Goal: Transaction & Acquisition: Book appointment/travel/reservation

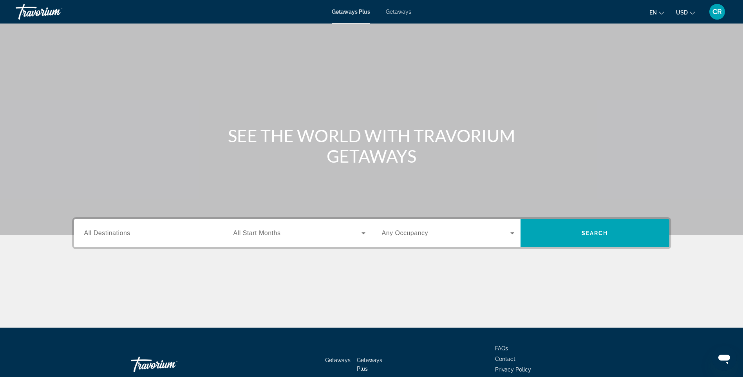
click at [133, 224] on div "Search widget" at bounding box center [150, 233] width 132 height 22
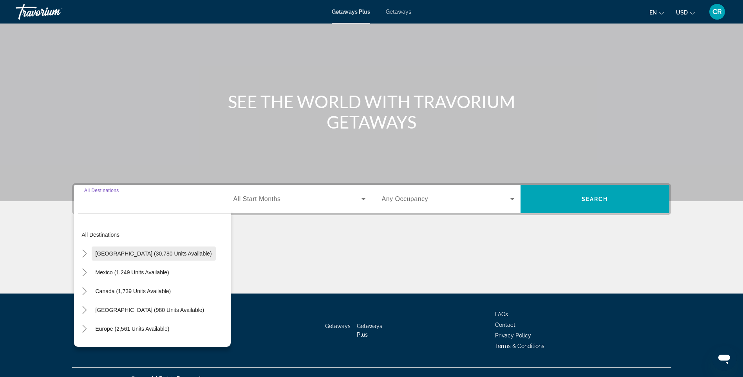
scroll to position [47, 0]
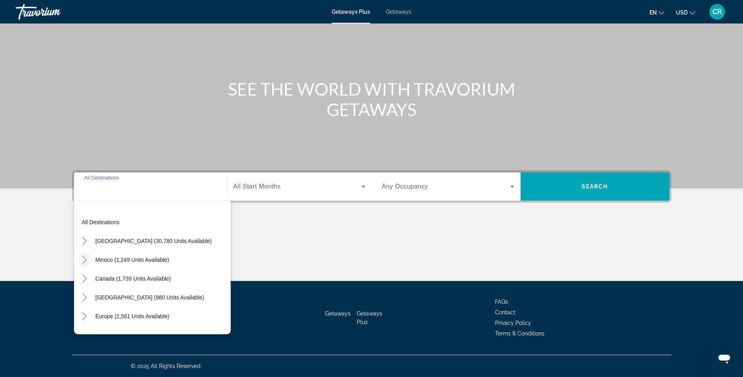
click at [85, 260] on icon "Toggle Mexico (1,249 units available)" at bounding box center [85, 260] width 8 height 8
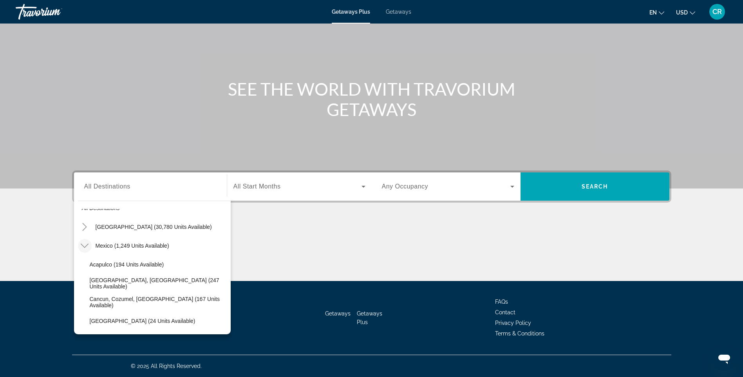
scroll to position [39, 0]
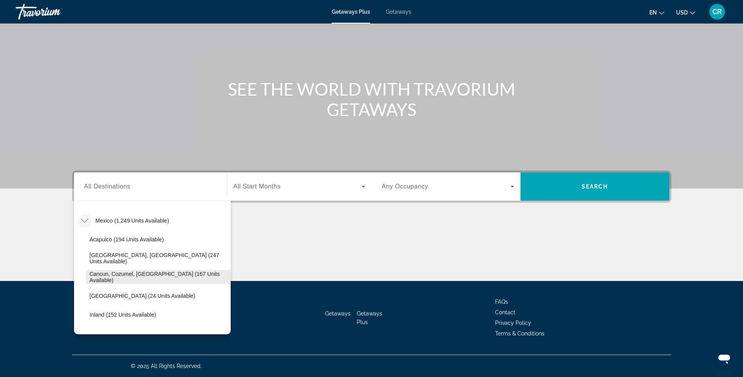
click at [135, 277] on span "Cancun, Cozumel, [GEOGRAPHIC_DATA] (167 units available)" at bounding box center [158, 277] width 137 height 13
type input "**********"
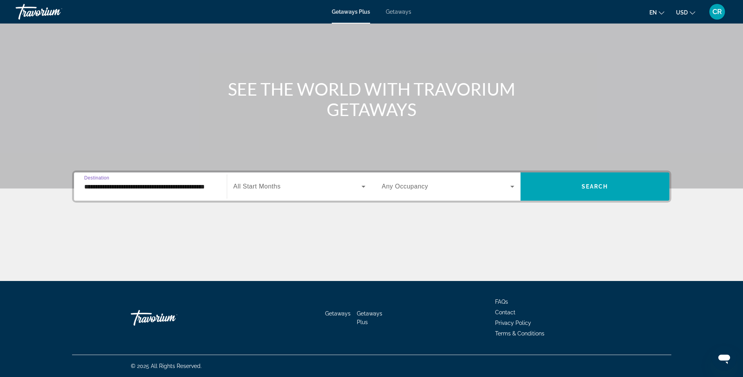
click at [255, 183] on span "All Start Months" at bounding box center [256, 186] width 47 height 7
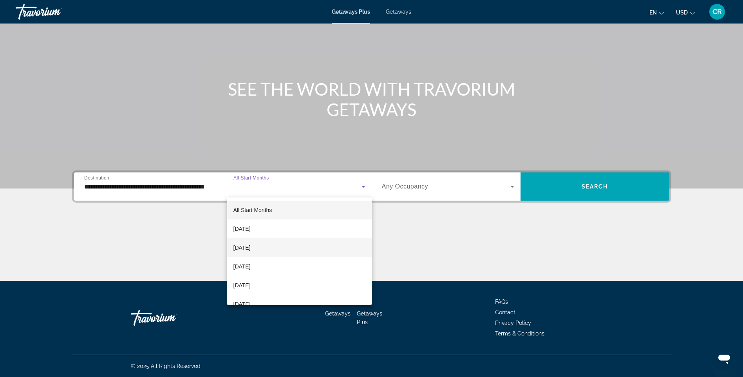
click at [263, 242] on mat-option "[DATE]" at bounding box center [299, 247] width 144 height 19
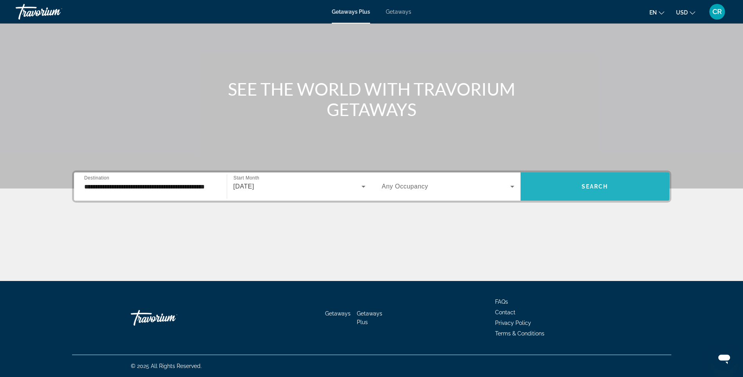
click at [566, 195] on span "Search widget" at bounding box center [594, 186] width 149 height 19
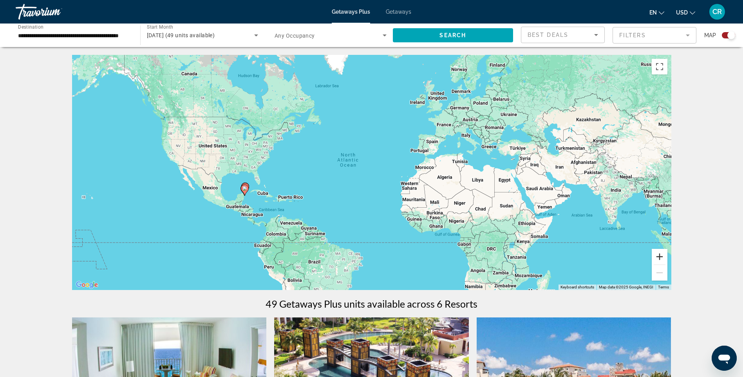
click at [664, 257] on button "Zoom in" at bounding box center [659, 257] width 16 height 16
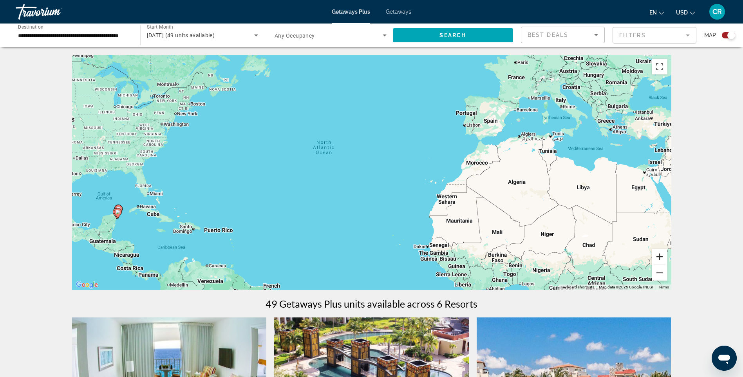
click at [664, 257] on button "Zoom in" at bounding box center [659, 257] width 16 height 16
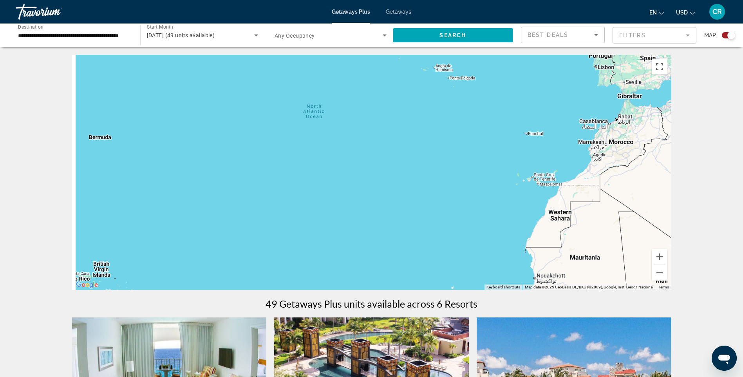
drag, startPoint x: 215, startPoint y: 184, endPoint x: 516, endPoint y: 144, distance: 303.4
click at [485, 141] on div "Main content" at bounding box center [371, 172] width 599 height 235
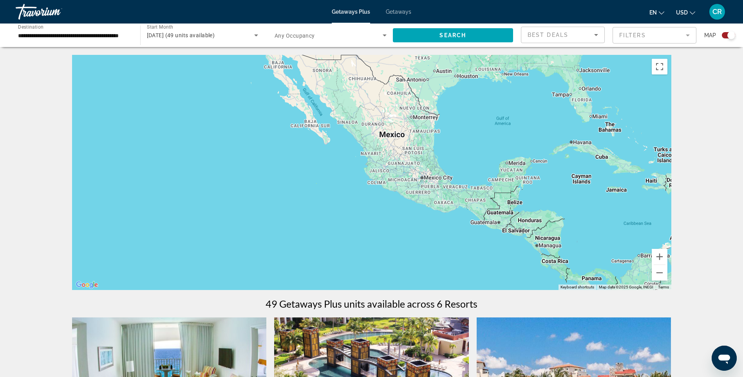
drag, startPoint x: 495, startPoint y: 175, endPoint x: 383, endPoint y: 179, distance: 112.0
click at [383, 179] on div "Main content" at bounding box center [371, 172] width 599 height 235
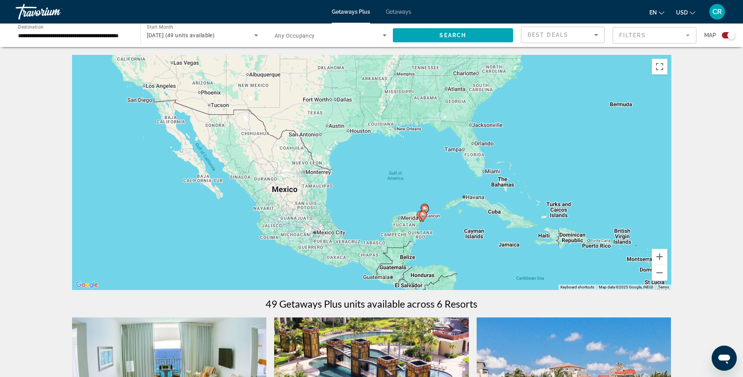
drag, startPoint x: 545, startPoint y: 181, endPoint x: 446, endPoint y: 206, distance: 102.2
click at [446, 206] on div "To activate drag with keyboard, press Alt + Enter. Once in keyboard drag state,…" at bounding box center [371, 172] width 599 height 235
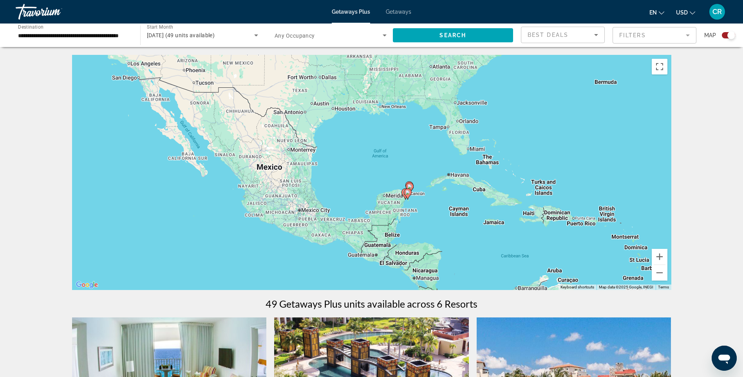
click at [422, 202] on div "To activate drag with keyboard, press Alt + Enter. Once in keyboard drag state,…" at bounding box center [371, 172] width 599 height 235
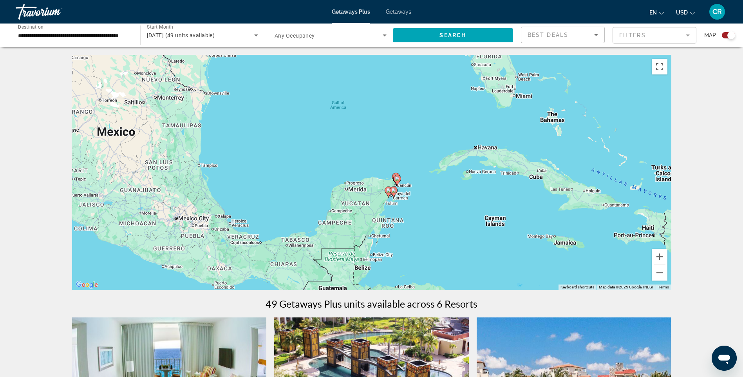
click at [414, 200] on div "To activate drag with keyboard, press Alt + Enter. Once in keyboard drag state,…" at bounding box center [371, 172] width 599 height 235
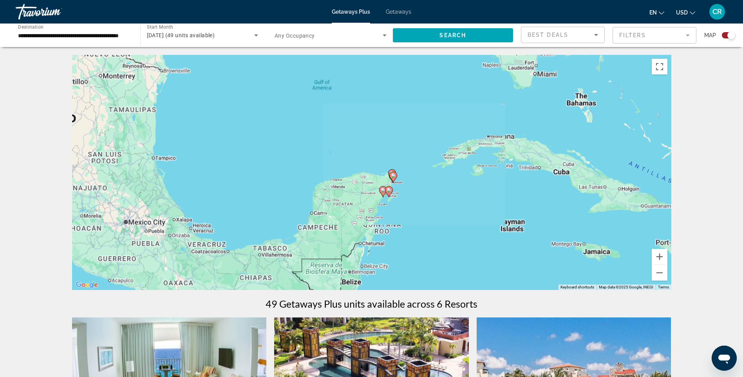
click at [414, 200] on div "To activate drag with keyboard, press Alt + Enter. Once in keyboard drag state,…" at bounding box center [371, 172] width 599 height 235
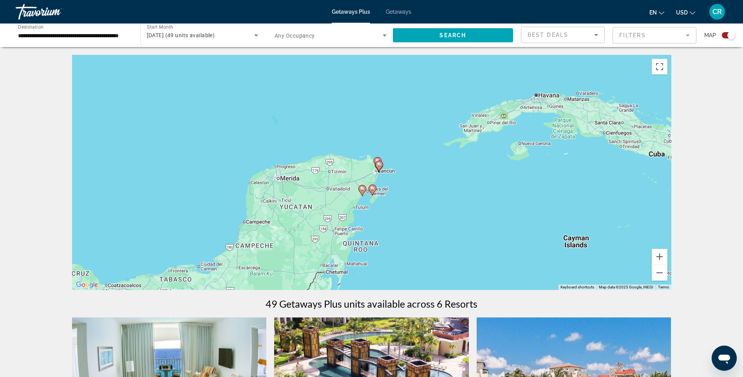
click at [414, 200] on div "To activate drag with keyboard, press Alt + Enter. Once in keyboard drag state,…" at bounding box center [371, 172] width 599 height 235
click at [403, 206] on div "To activate drag with keyboard, press Alt + Enter. Once in keyboard drag state,…" at bounding box center [371, 172] width 599 height 235
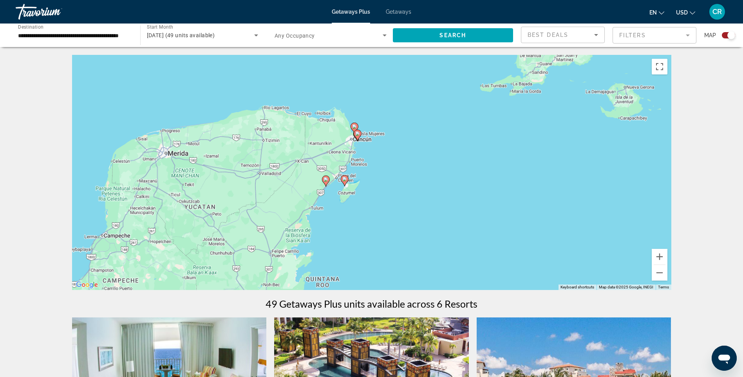
click at [371, 191] on div "To activate drag with keyboard, press Alt + Enter. Once in keyboard drag state,…" at bounding box center [371, 172] width 599 height 235
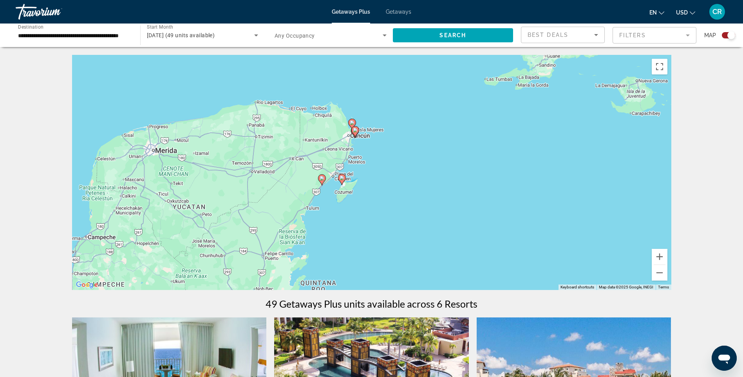
click at [371, 191] on div "To activate drag with keyboard, press Alt + Enter. Once in keyboard drag state,…" at bounding box center [371, 172] width 599 height 235
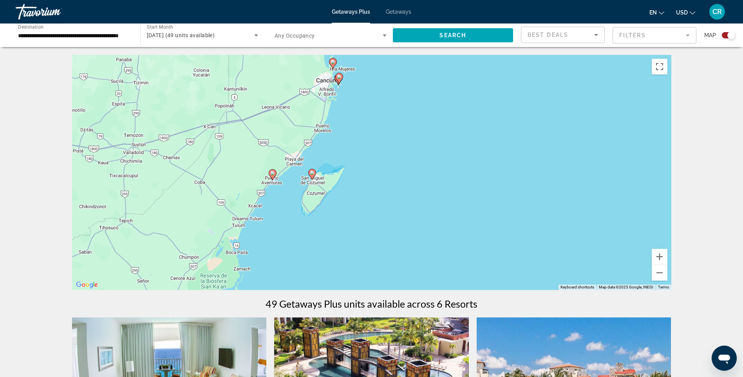
click at [348, 111] on div "To activate drag with keyboard, press Alt + Enter. Once in keyboard drag state,…" at bounding box center [371, 172] width 599 height 235
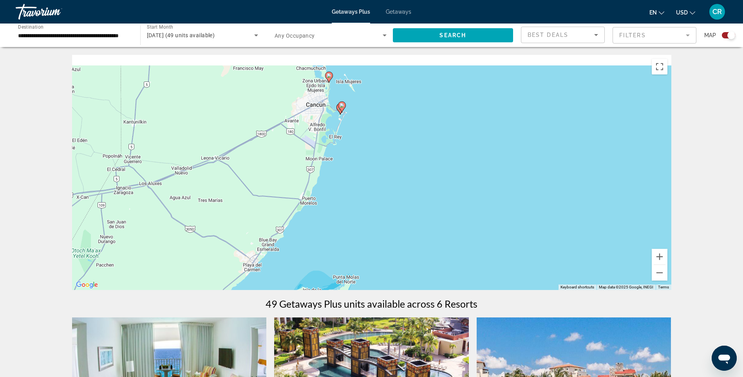
drag, startPoint x: 352, startPoint y: 109, endPoint x: 364, endPoint y: 173, distance: 65.0
click at [366, 182] on div "To activate drag with keyboard, press Alt + Enter. Once in keyboard drag state,…" at bounding box center [371, 172] width 599 height 235
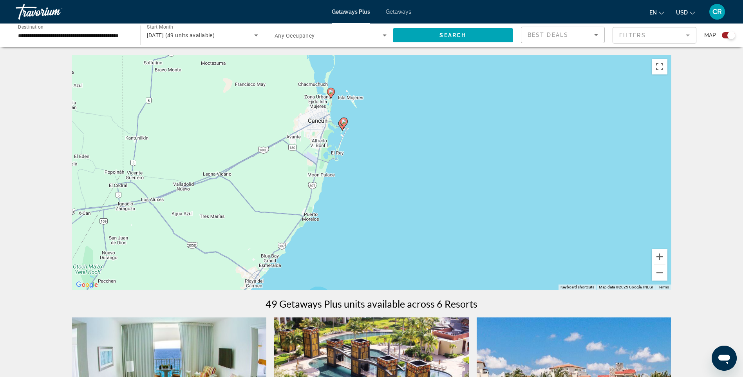
click at [353, 144] on div "To activate drag with keyboard, press Alt + Enter. Once in keyboard drag state,…" at bounding box center [371, 172] width 599 height 235
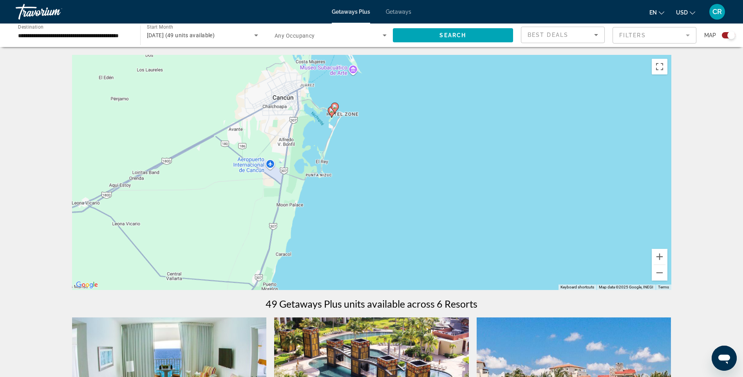
click at [351, 116] on div "To activate drag with keyboard, press Alt + Enter. Once in keyboard drag state,…" at bounding box center [371, 172] width 599 height 235
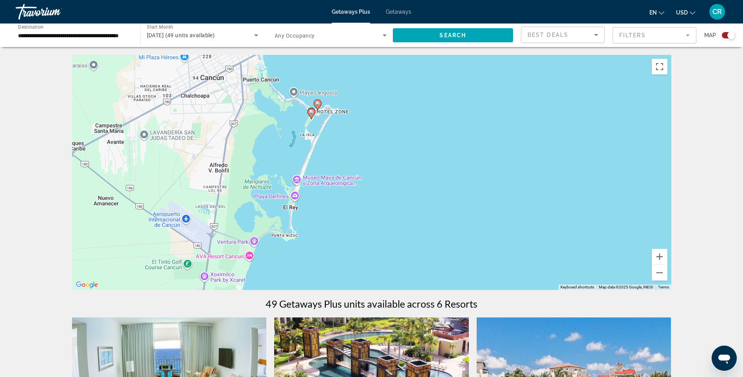
click at [325, 94] on div "To activate drag with keyboard, press Alt + Enter. Once in keyboard drag state,…" at bounding box center [371, 172] width 599 height 235
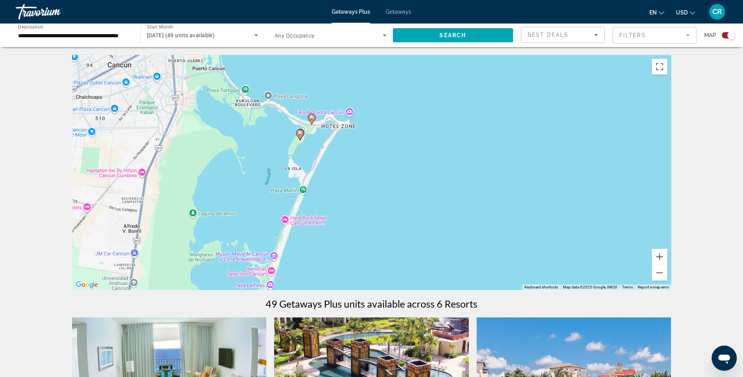
click at [332, 102] on div "To activate drag with keyboard, press Alt + Enter. Once in keyboard drag state,…" at bounding box center [371, 172] width 599 height 235
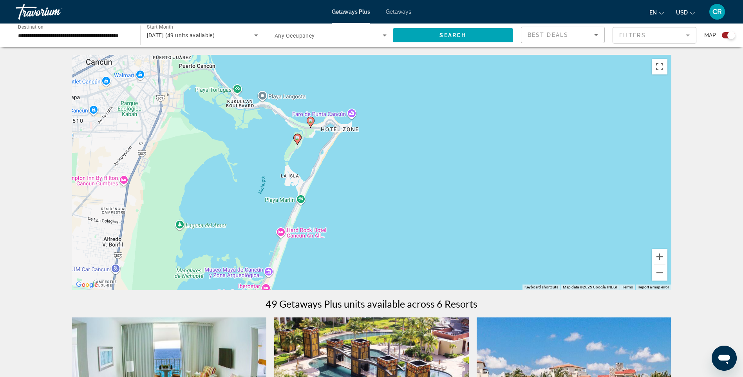
click at [332, 102] on div "To activate drag with keyboard, press Alt + Enter. Once in keyboard drag state,…" at bounding box center [371, 172] width 599 height 235
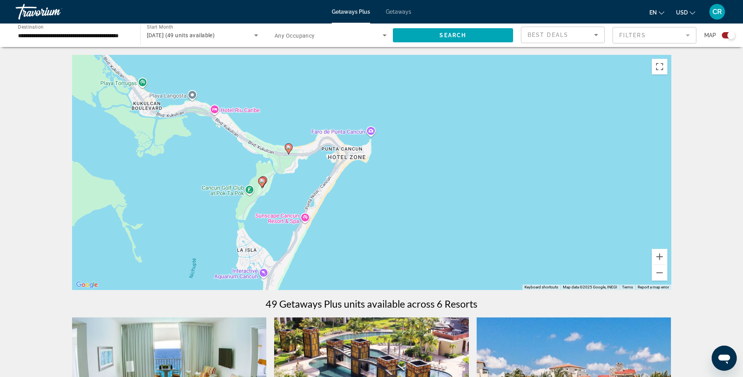
click at [287, 149] on image "Main content" at bounding box center [288, 147] width 5 height 5
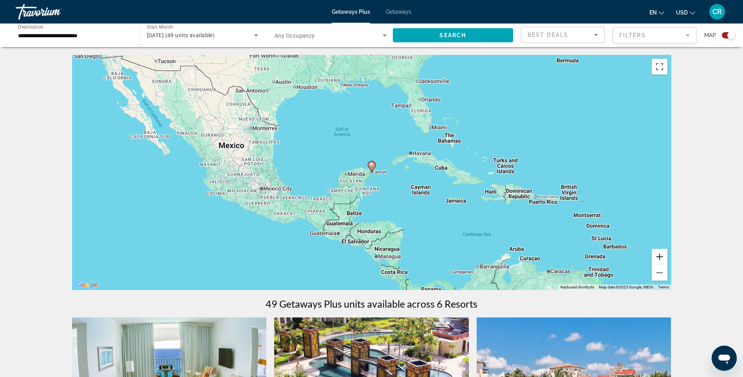
click at [651, 254] on button "Zoom in" at bounding box center [659, 257] width 16 height 16
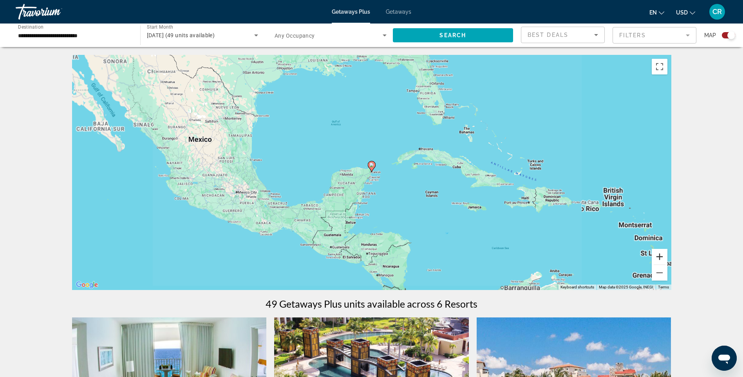
click at [651, 254] on button "Zoom in" at bounding box center [659, 257] width 16 height 16
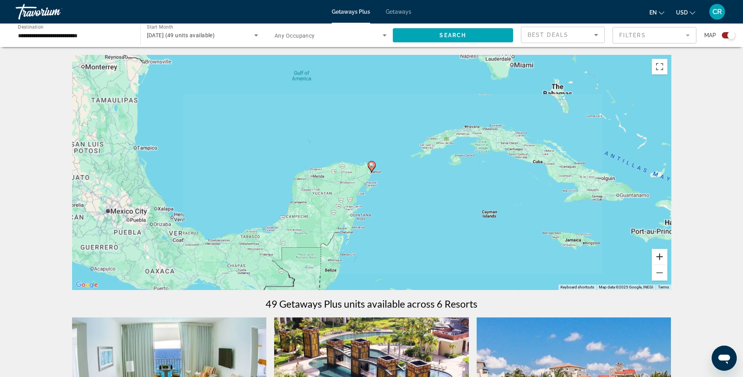
click at [651, 255] on button "Zoom in" at bounding box center [659, 257] width 16 height 16
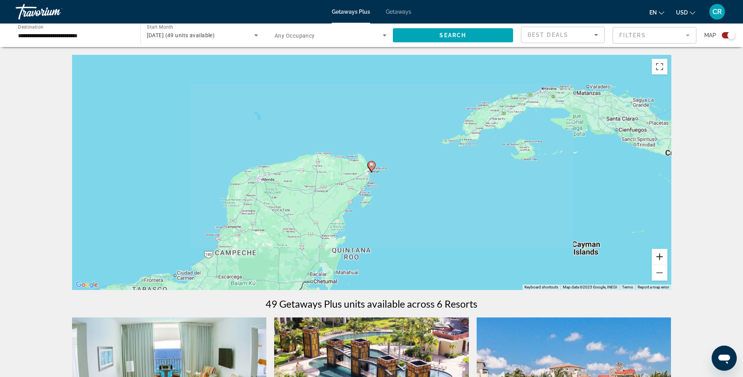
click at [651, 255] on button "Zoom in" at bounding box center [659, 257] width 16 height 16
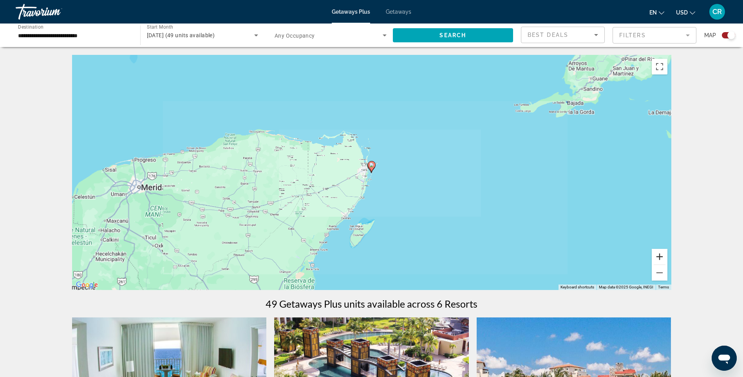
click at [651, 255] on button "Zoom in" at bounding box center [659, 257] width 16 height 16
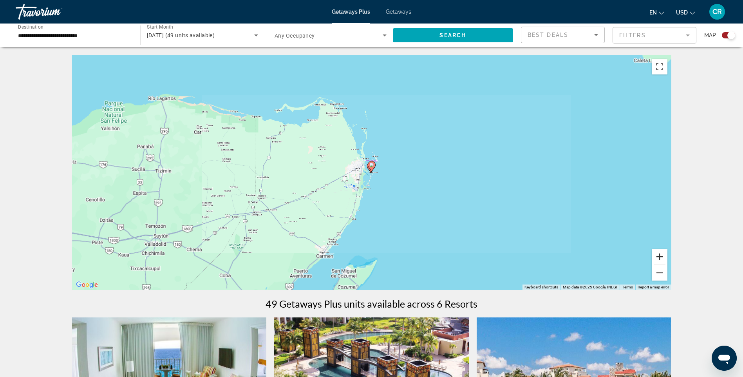
click at [651, 255] on button "Zoom in" at bounding box center [659, 257] width 16 height 16
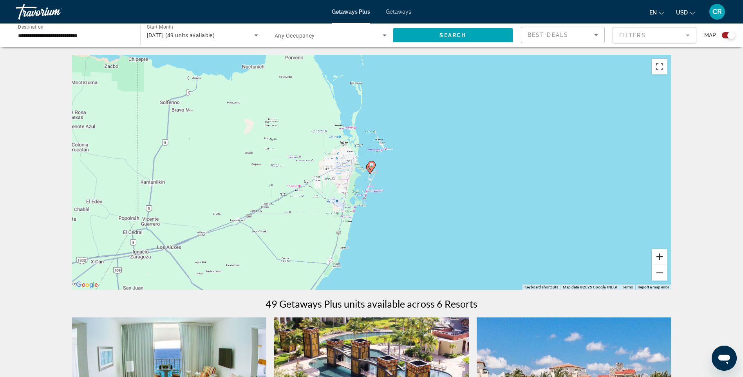
click at [651, 255] on button "Zoom in" at bounding box center [659, 257] width 16 height 16
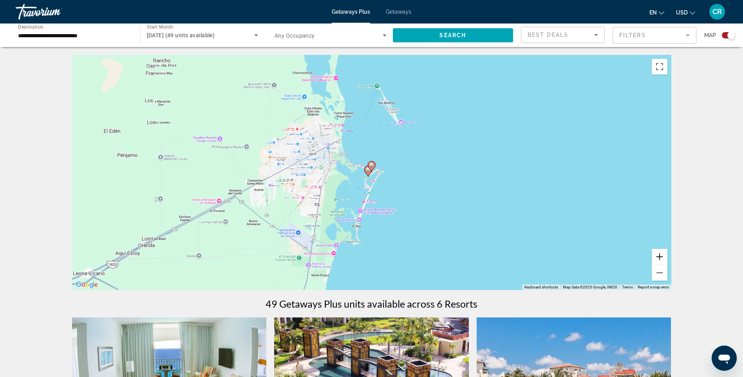
click at [651, 255] on button "Zoom in" at bounding box center [659, 257] width 16 height 16
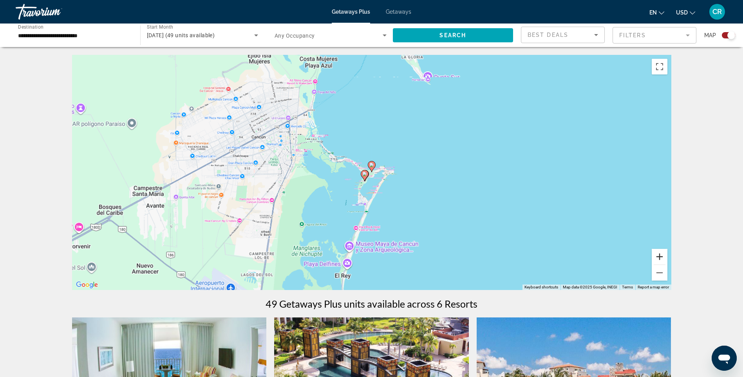
click at [651, 255] on button "Zoom in" at bounding box center [659, 257] width 16 height 16
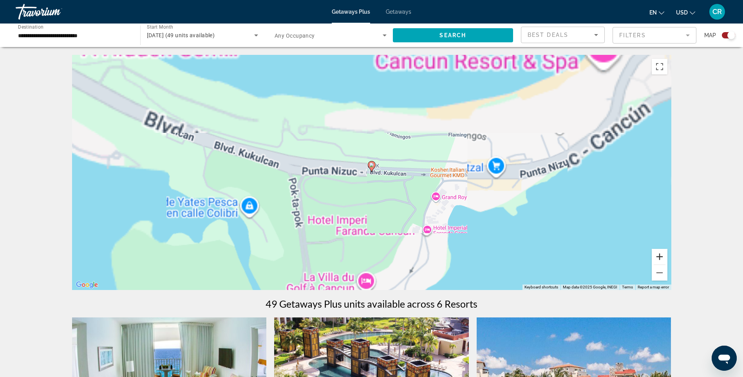
click at [651, 255] on button "Zoom in" at bounding box center [659, 257] width 16 height 16
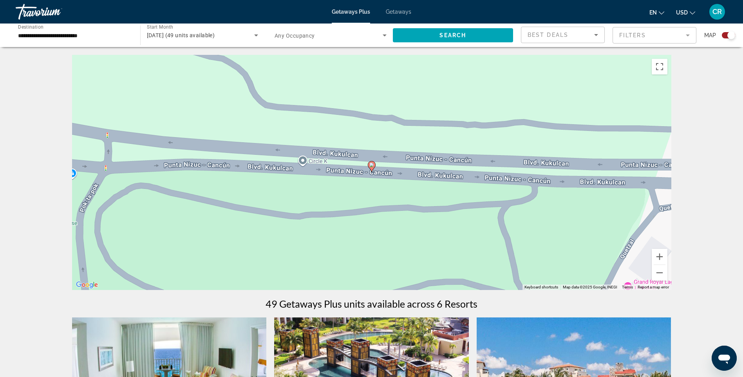
click at [369, 163] on icon "Main content" at bounding box center [371, 166] width 7 height 10
type input "**********"
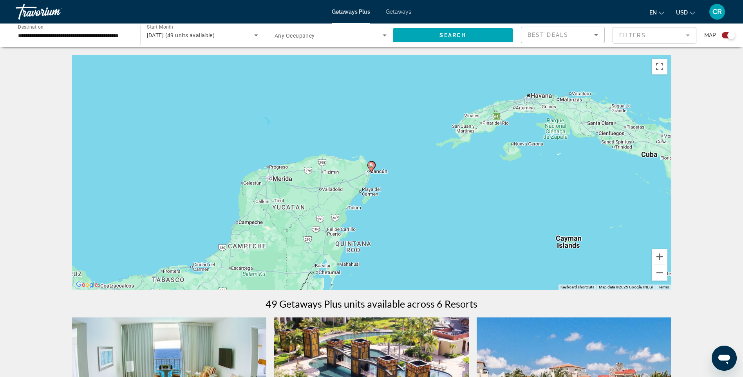
click at [369, 163] on icon "Main content" at bounding box center [370, 167] width 7 height 10
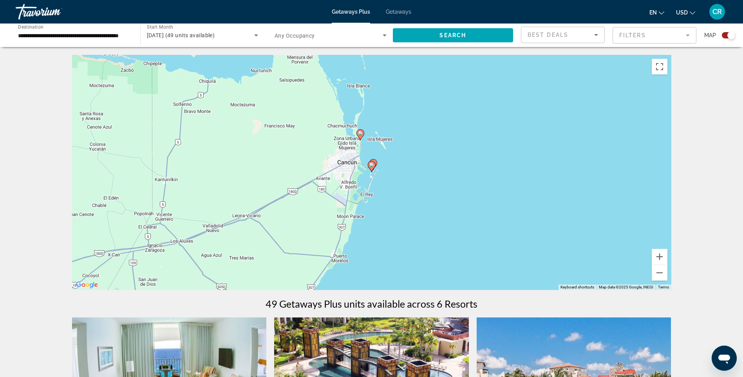
click at [370, 165] on image "Main content" at bounding box center [371, 164] width 5 height 5
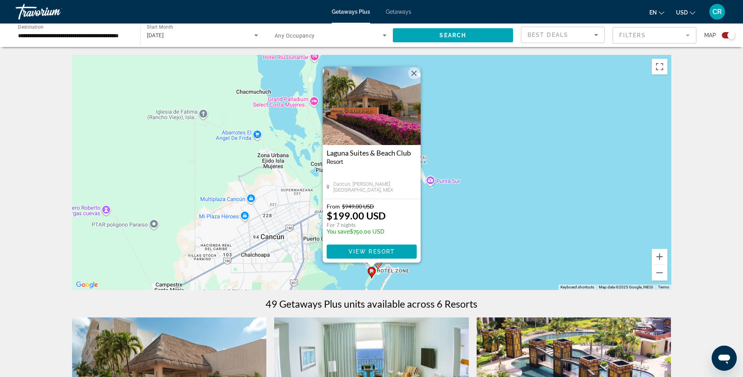
click at [207, 33] on div "[DATE]" at bounding box center [201, 35] width 108 height 9
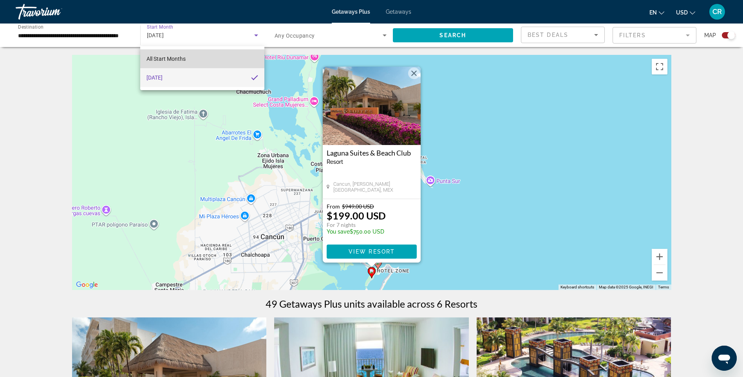
click at [188, 56] on mat-option "All Start Months" at bounding box center [202, 58] width 124 height 19
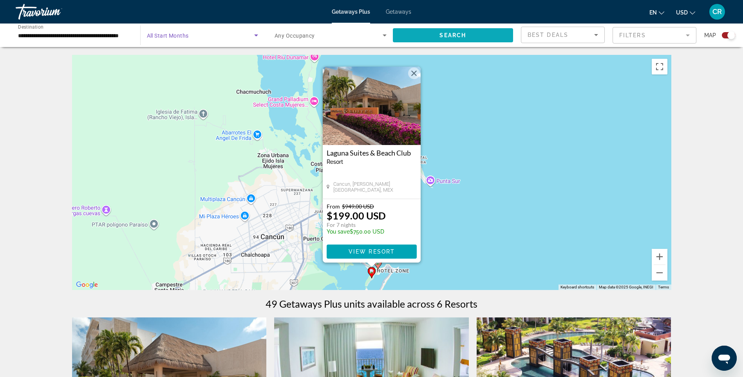
click at [481, 36] on span "Search widget" at bounding box center [453, 35] width 121 height 19
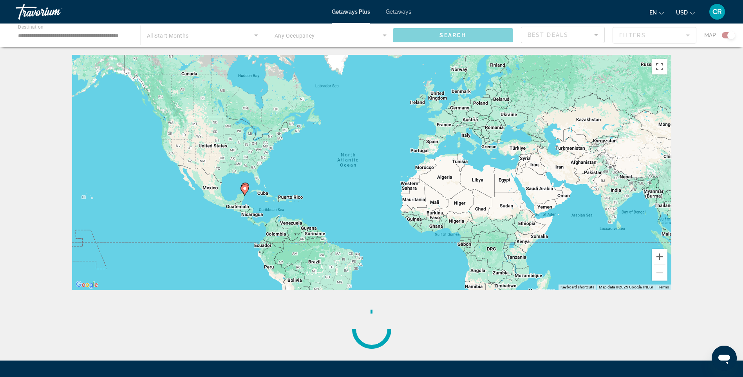
click at [628, 36] on div "Main content" at bounding box center [371, 34] width 743 height 23
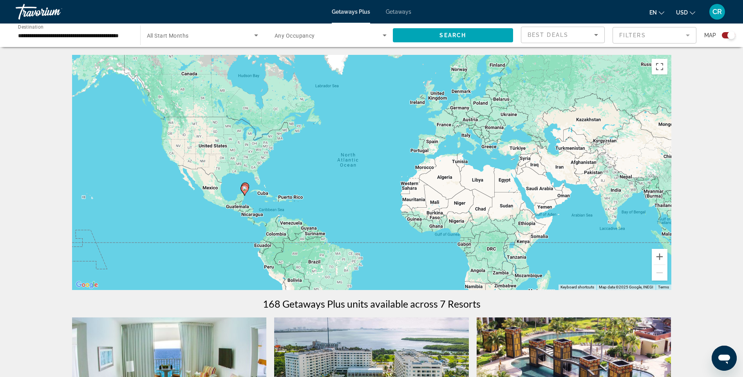
click at [639, 34] on mat-form-field "Filters" at bounding box center [654, 35] width 84 height 16
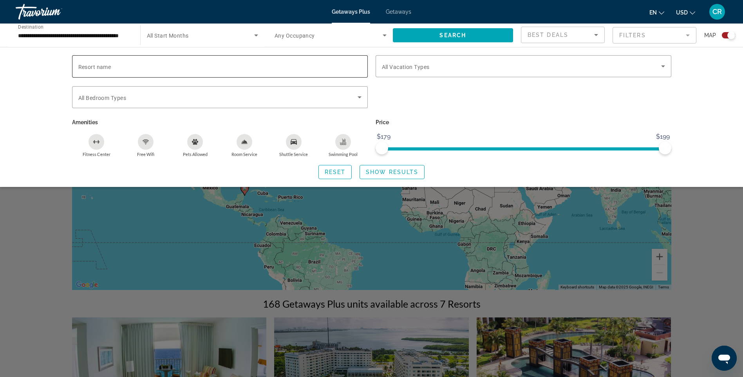
click at [240, 66] on input "Resort name" at bounding box center [219, 66] width 283 height 9
type input "******"
click at [384, 166] on span "Search widget" at bounding box center [392, 171] width 64 height 19
click at [339, 233] on div "Search widget" at bounding box center [371, 246] width 743 height 259
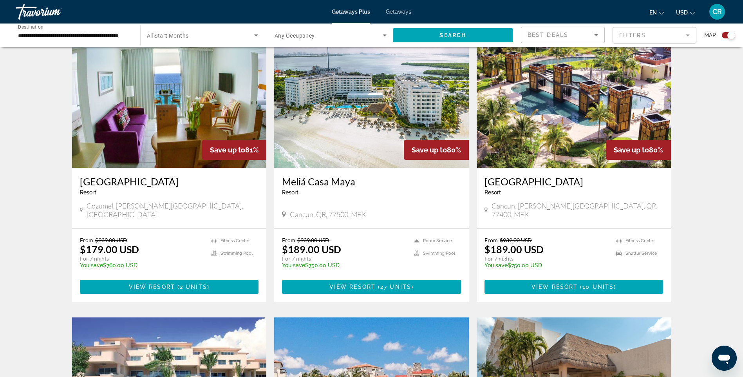
scroll to position [274, 0]
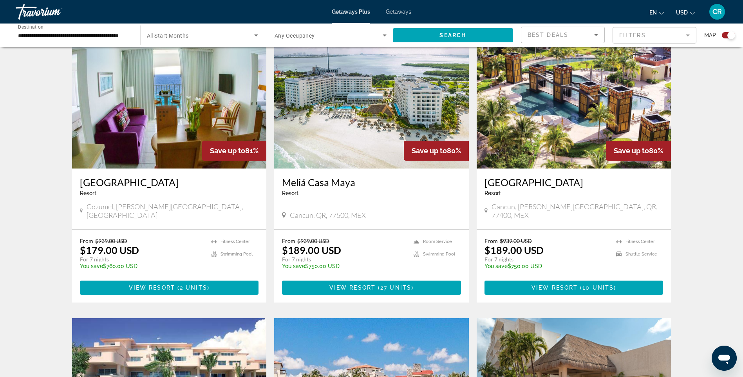
click at [210, 183] on h3 "[GEOGRAPHIC_DATA]" at bounding box center [169, 182] width 179 height 12
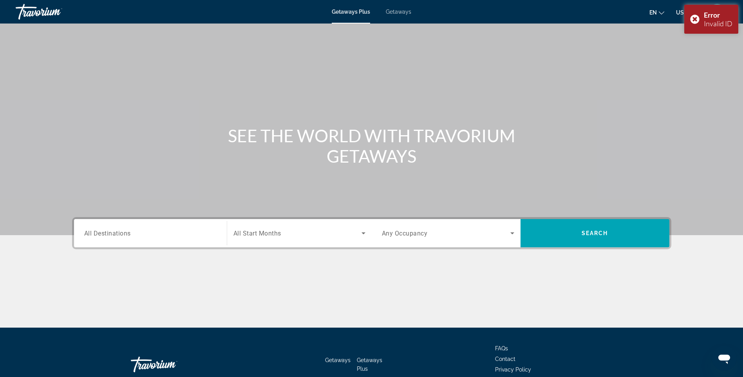
click at [259, 220] on div "Start Month All Start Months" at bounding box center [299, 233] width 145 height 28
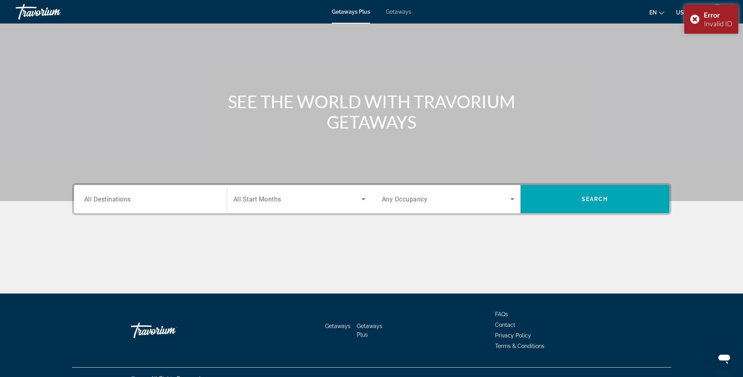
scroll to position [47, 0]
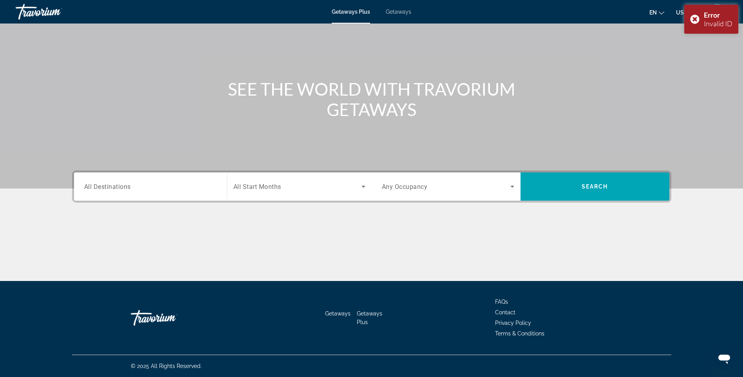
click at [278, 177] on div "Search widget" at bounding box center [299, 186] width 132 height 22
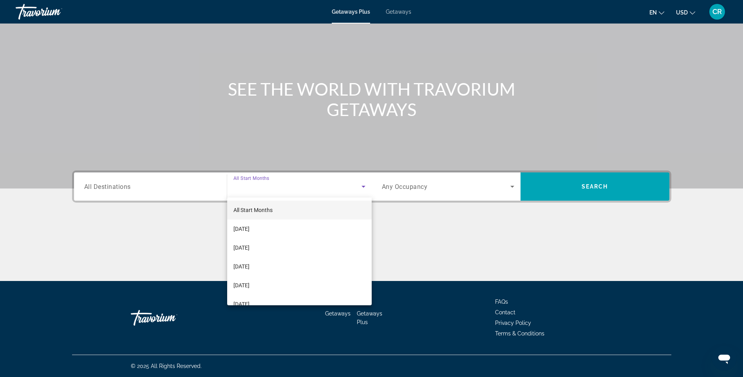
click at [582, 196] on div at bounding box center [371, 188] width 743 height 377
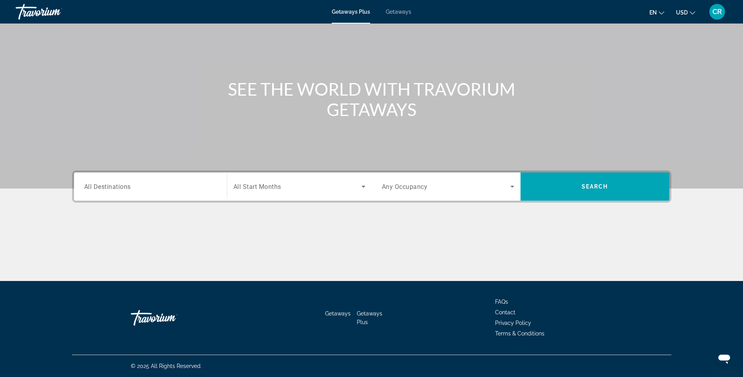
click at [95, 174] on div "Destination All Destinations" at bounding box center [150, 186] width 145 height 28
click at [110, 181] on div "Search widget" at bounding box center [150, 186] width 132 height 22
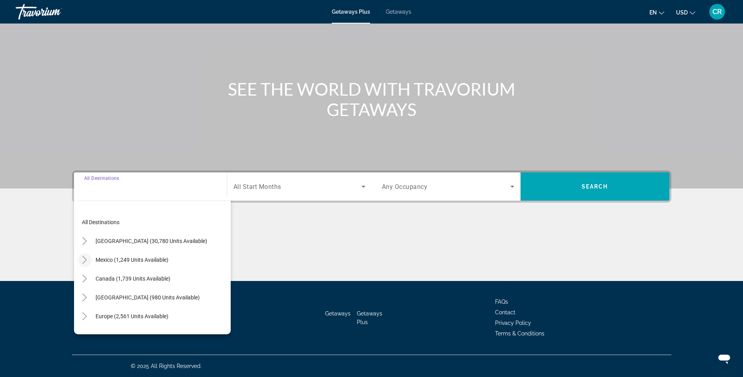
click at [88, 261] on icon "Toggle Mexico (1,249 units available)" at bounding box center [85, 260] width 8 height 8
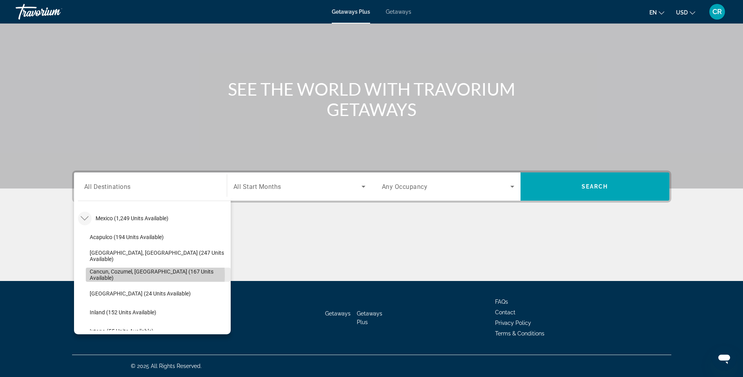
click at [132, 275] on span "Cancun, Cozumel, [GEOGRAPHIC_DATA] (167 units available)" at bounding box center [158, 274] width 137 height 13
type input "**********"
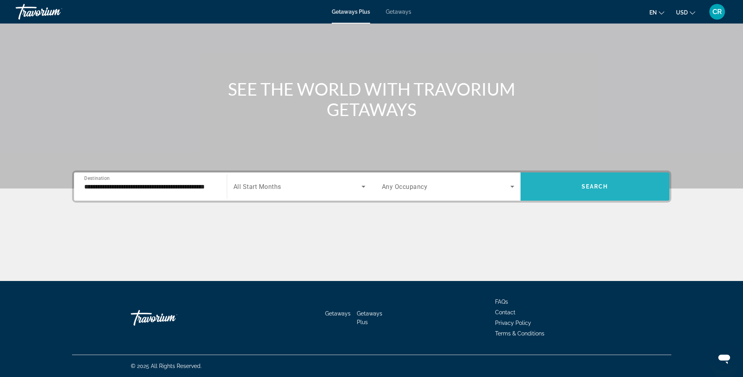
click at [576, 194] on span "Search widget" at bounding box center [594, 186] width 149 height 19
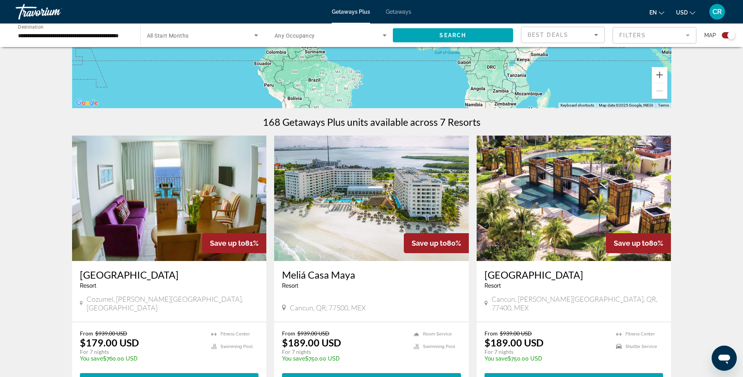
scroll to position [196, 0]
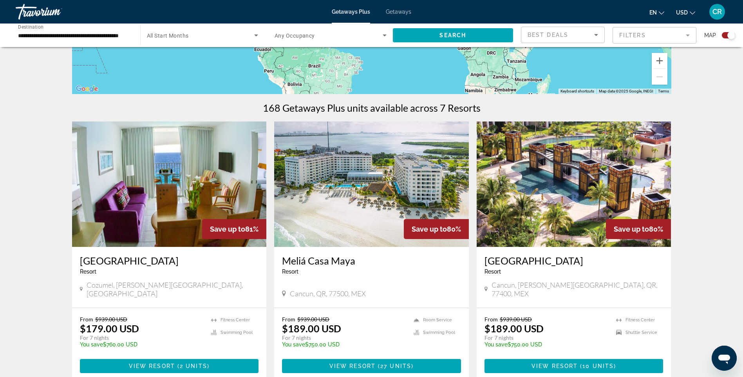
click at [157, 260] on h3 "[GEOGRAPHIC_DATA]" at bounding box center [169, 260] width 179 height 12
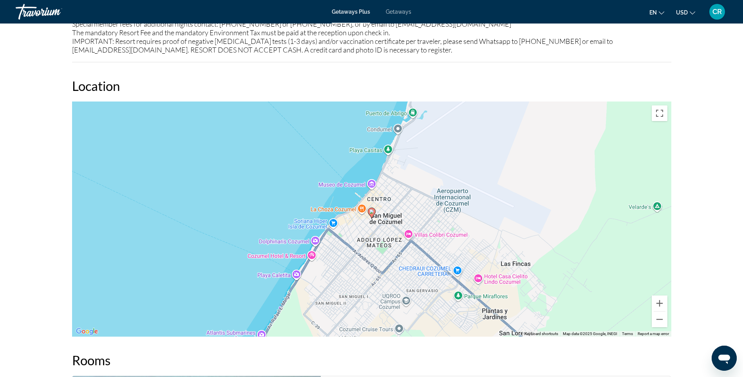
scroll to position [1057, 0]
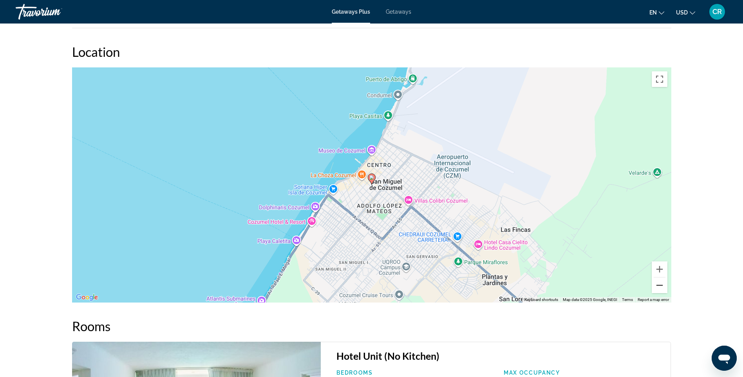
click at [660, 286] on button "Zoom out" at bounding box center [659, 285] width 16 height 16
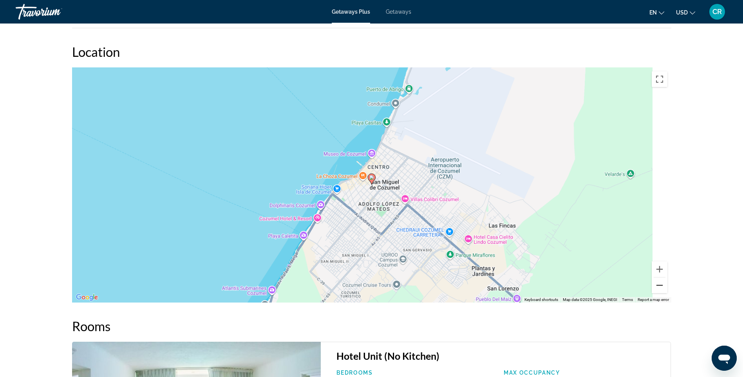
click at [660, 286] on button "Zoom out" at bounding box center [659, 285] width 16 height 16
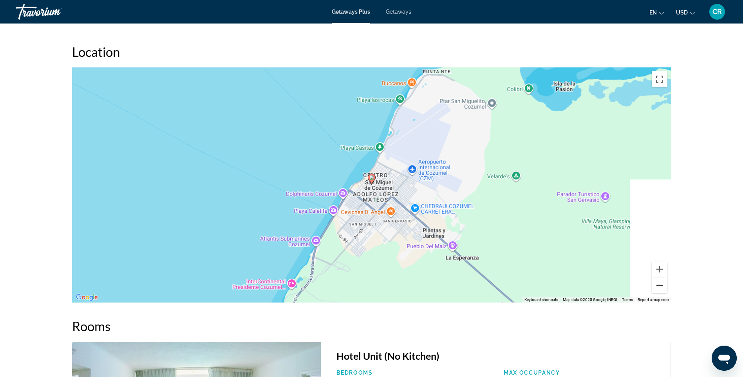
click at [660, 286] on button "Zoom out" at bounding box center [659, 285] width 16 height 16
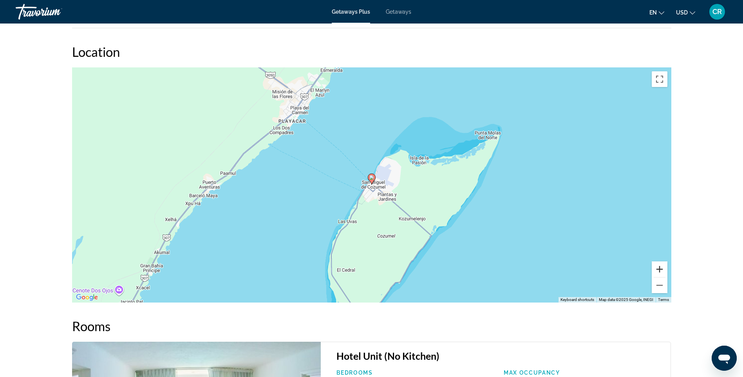
click at [662, 269] on button "Zoom in" at bounding box center [659, 269] width 16 height 16
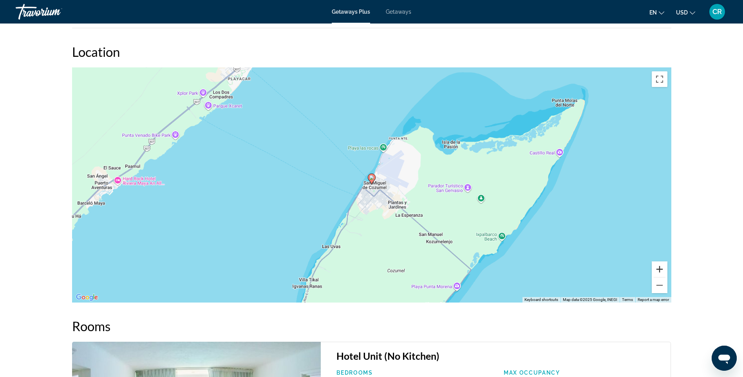
click at [662, 269] on button "Zoom in" at bounding box center [659, 269] width 16 height 16
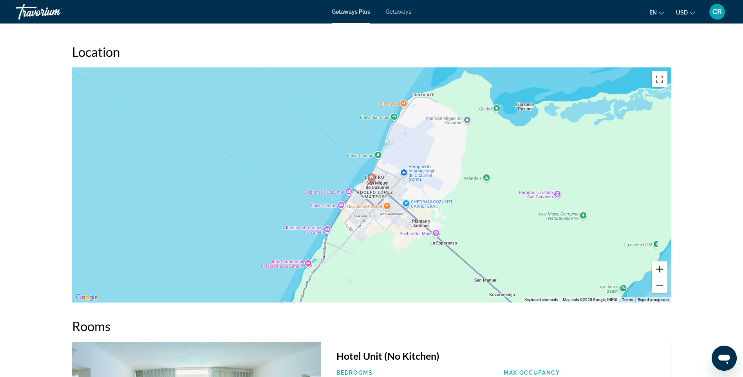
click at [662, 269] on button "Zoom in" at bounding box center [659, 269] width 16 height 16
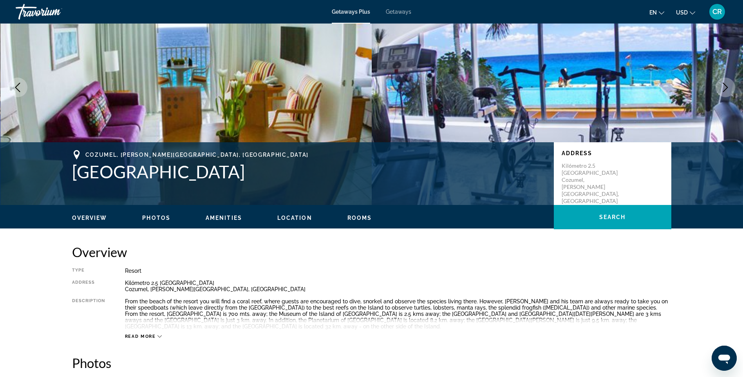
scroll to position [117, 0]
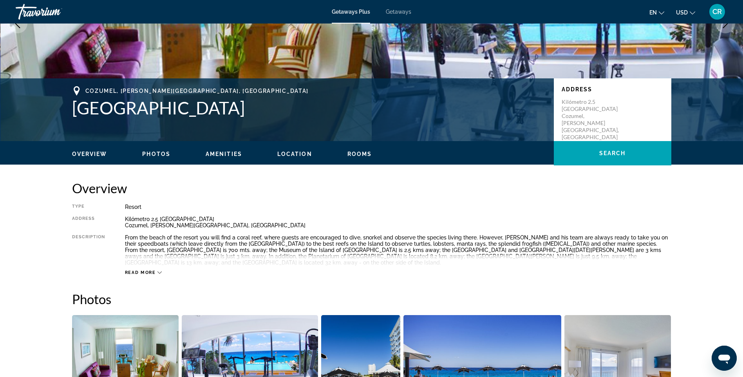
click at [153, 271] on span "Read more" at bounding box center [140, 272] width 31 height 5
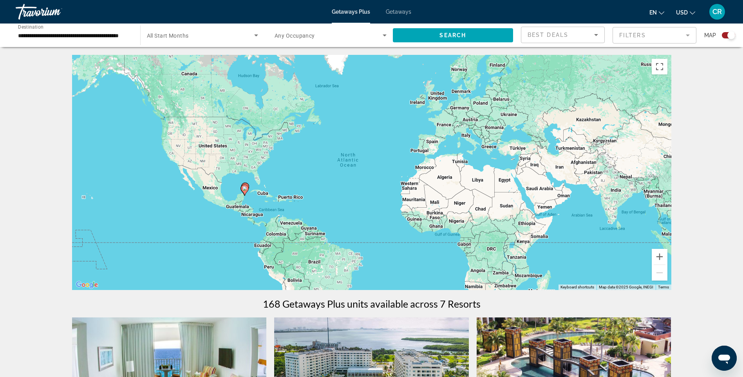
click at [124, 40] on div "**********" at bounding box center [74, 35] width 112 height 22
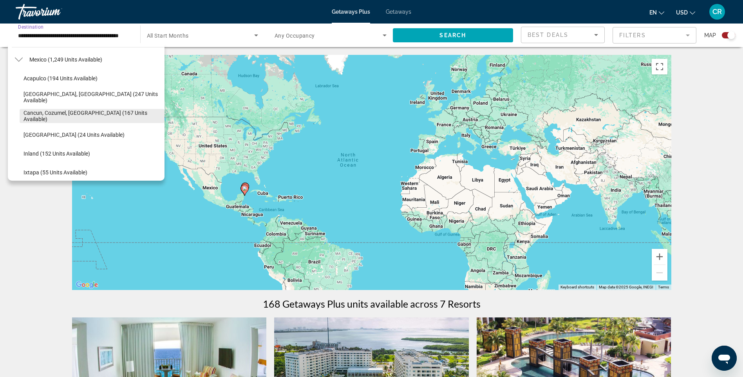
click at [137, 123] on span "Search widget" at bounding box center [92, 115] width 145 height 19
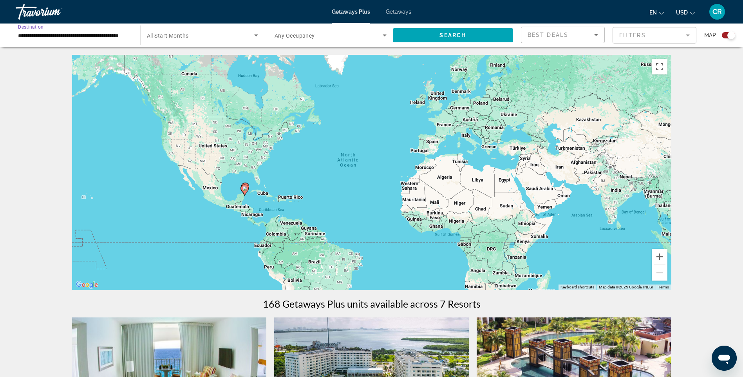
scroll to position [0, 23]
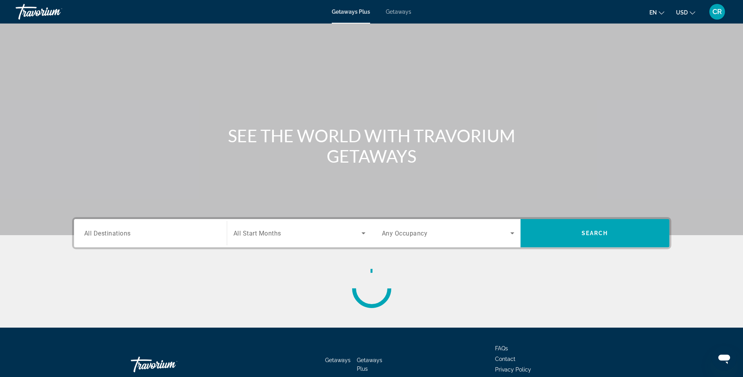
click at [148, 227] on div "Search widget" at bounding box center [150, 233] width 132 height 22
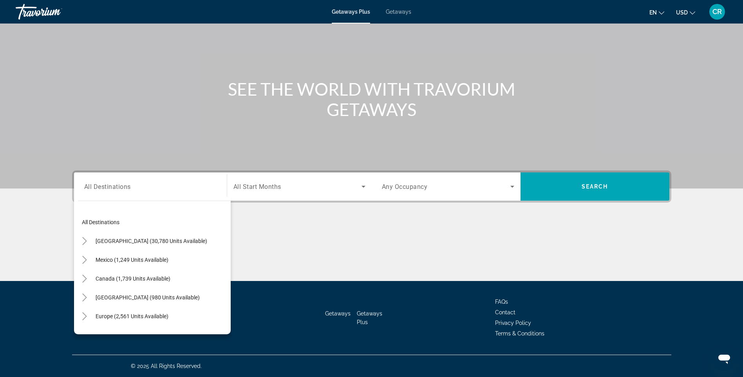
click at [357, 247] on div "Main content" at bounding box center [371, 251] width 599 height 59
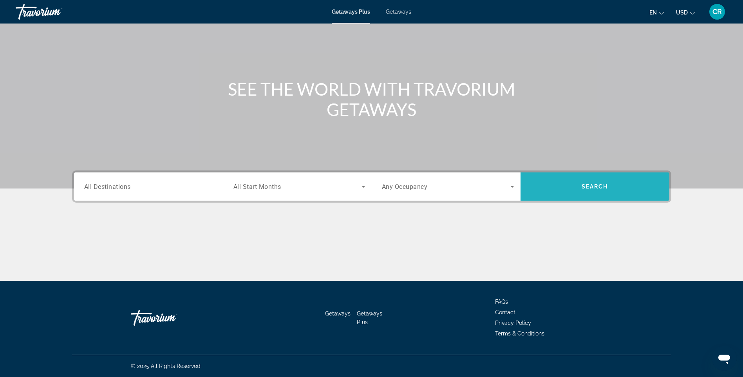
click at [612, 190] on span "Search widget" at bounding box center [594, 186] width 149 height 19
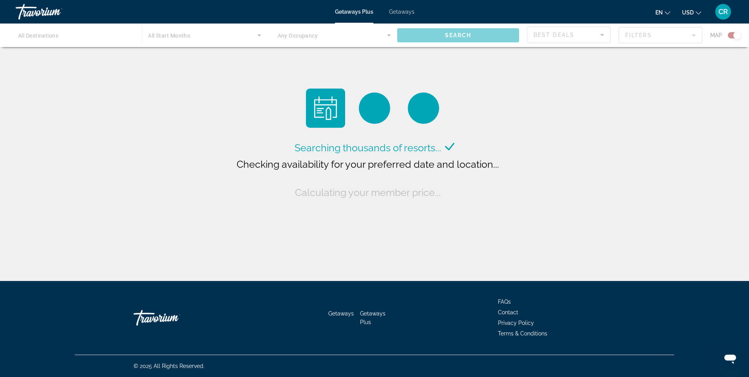
click at [401, 14] on span "Getaways" at bounding box center [401, 12] width 25 height 6
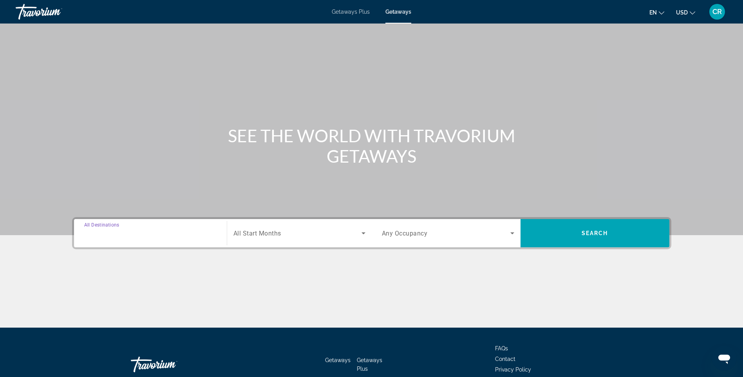
click at [157, 231] on input "Destination All Destinations" at bounding box center [150, 233] width 132 height 9
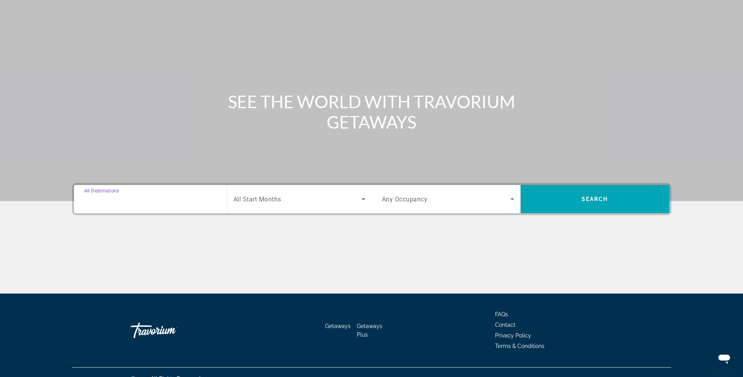
scroll to position [47, 0]
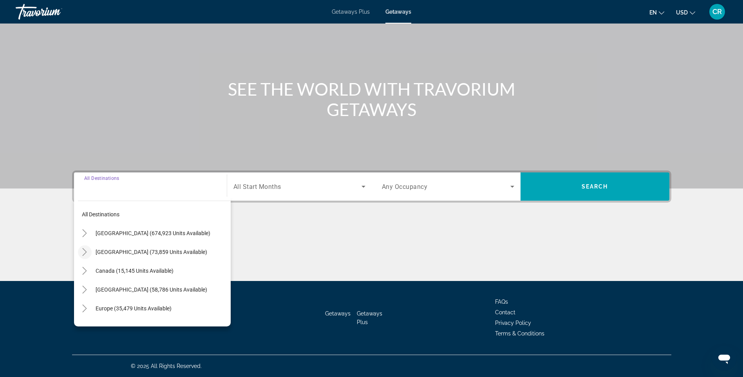
click at [85, 249] on icon "Toggle Mexico (73,859 units available)" at bounding box center [85, 252] width 8 height 8
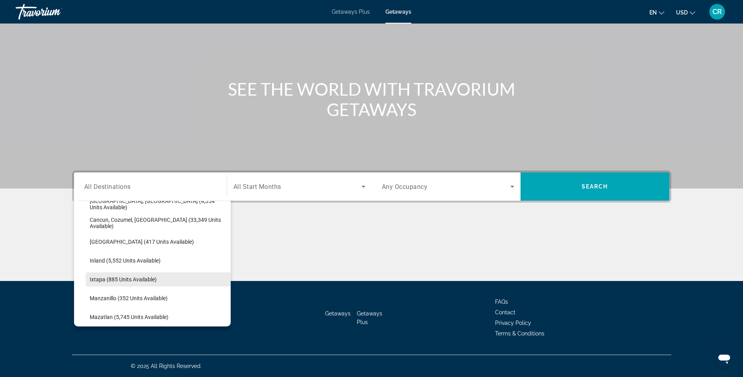
scroll to position [41, 0]
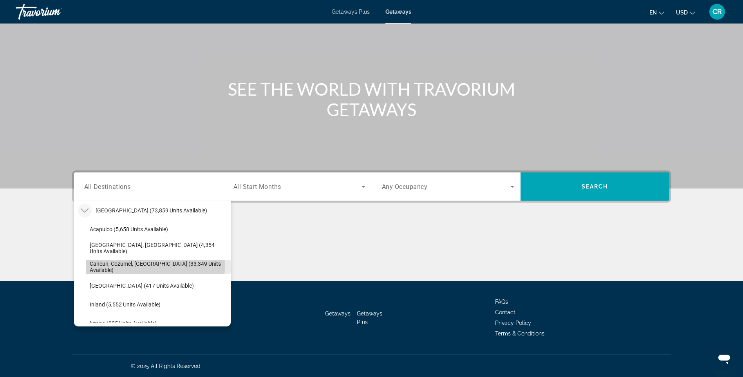
click at [133, 266] on span "Cancun, Cozumel, [GEOGRAPHIC_DATA] (33,349 units available)" at bounding box center [158, 266] width 137 height 13
type input "**********"
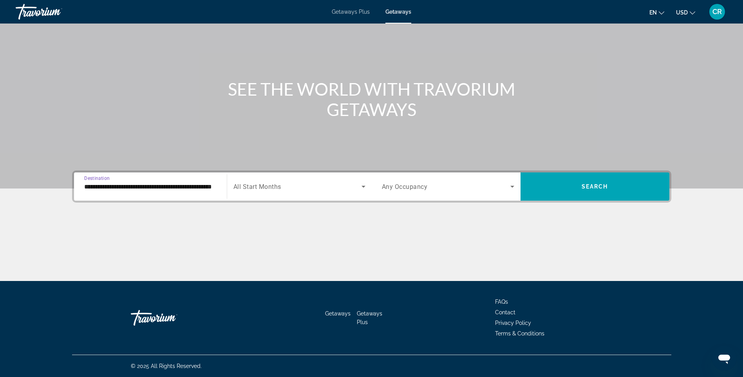
click at [278, 191] on div "Search widget" at bounding box center [299, 186] width 132 height 22
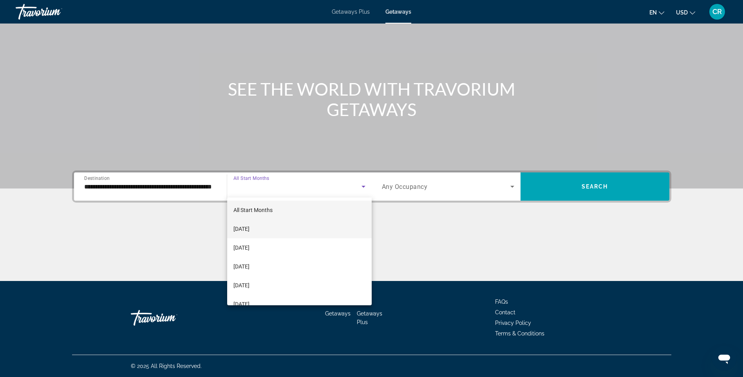
click at [249, 232] on span "[DATE]" at bounding box center [241, 228] width 16 height 9
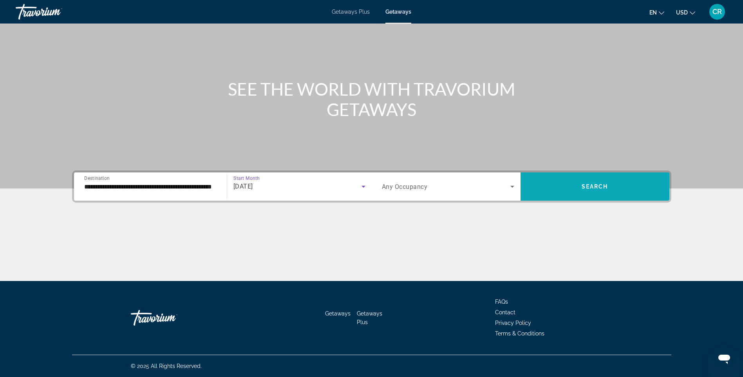
click at [557, 189] on span "Search widget" at bounding box center [594, 186] width 149 height 19
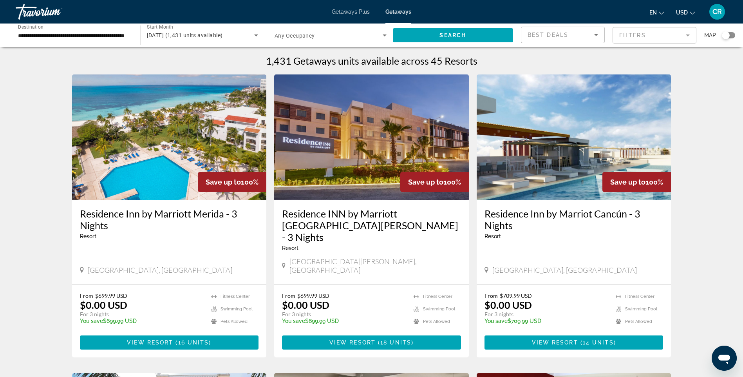
click at [206, 214] on h3 "Residence Inn by Marriott Merida - 3 Nights" at bounding box center [169, 218] width 179 height 23
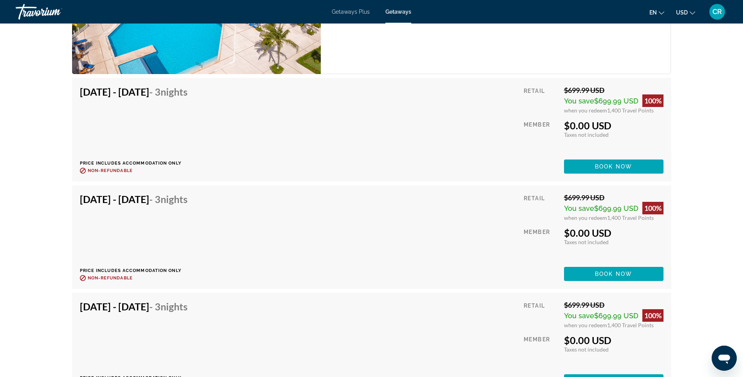
scroll to position [1449, 0]
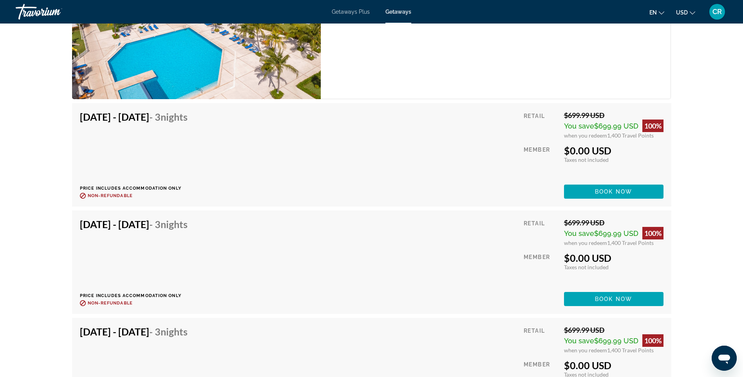
click at [607, 182] on span "Main content" at bounding box center [613, 191] width 99 height 19
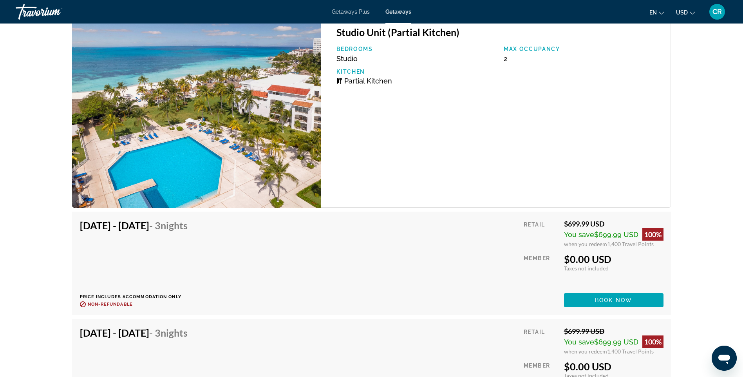
scroll to position [1409, 0]
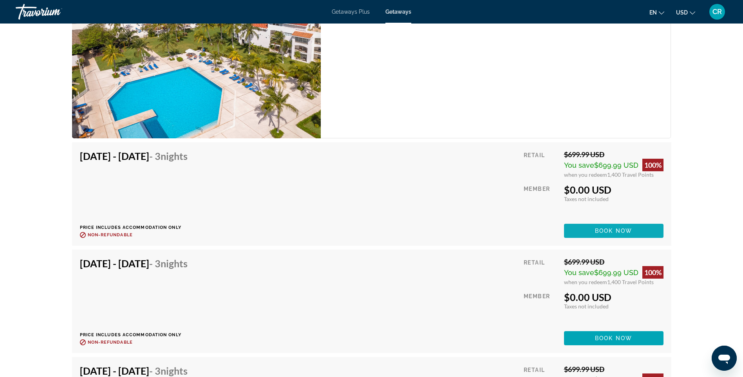
click at [590, 221] on span "Main content" at bounding box center [613, 230] width 99 height 19
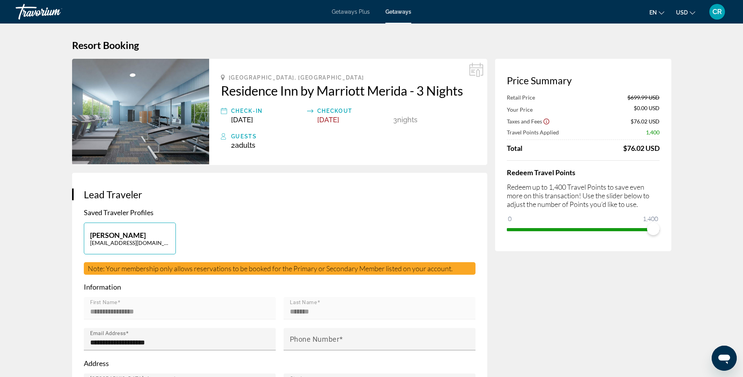
click at [404, 94] on h2 "Residence Inn by Marriott Merida - 3 Nights" at bounding box center [348, 91] width 254 height 16
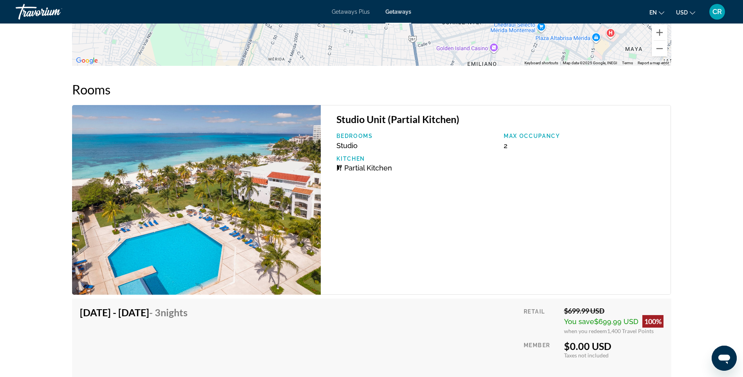
scroll to position [1253, 0]
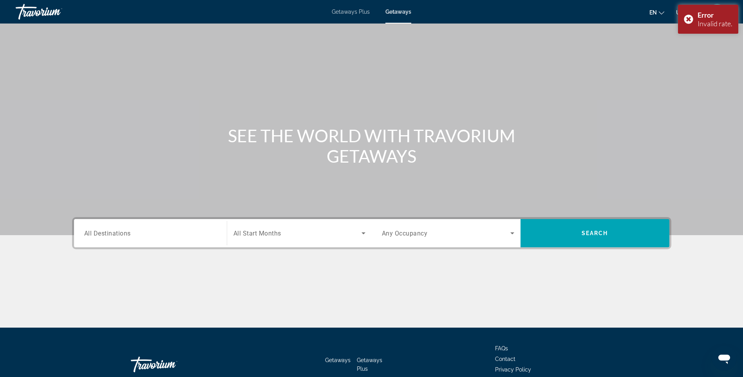
click at [154, 231] on input "Destination All Destinations" at bounding box center [150, 233] width 132 height 9
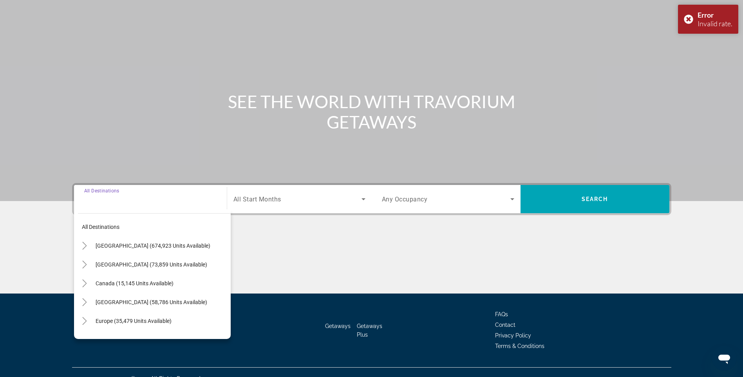
scroll to position [47, 0]
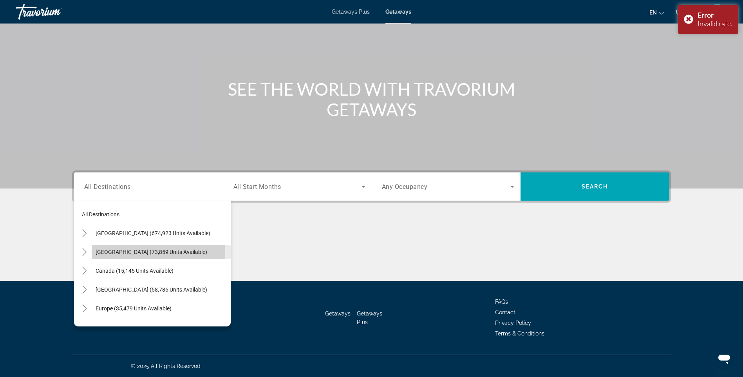
click at [119, 254] on span "[GEOGRAPHIC_DATA] (73,859 units available)" at bounding box center [152, 252] width 112 height 6
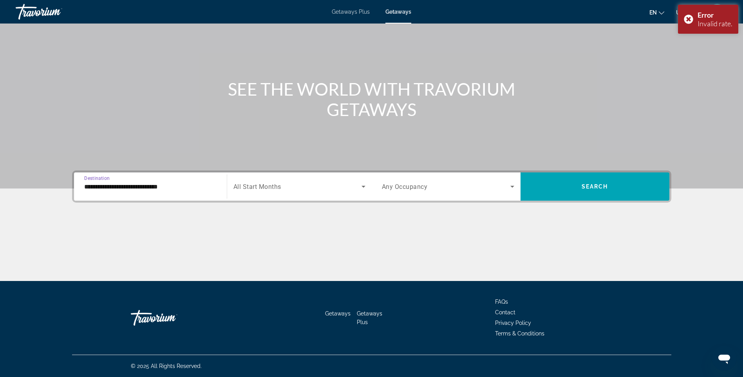
click at [175, 183] on input "**********" at bounding box center [150, 186] width 132 height 9
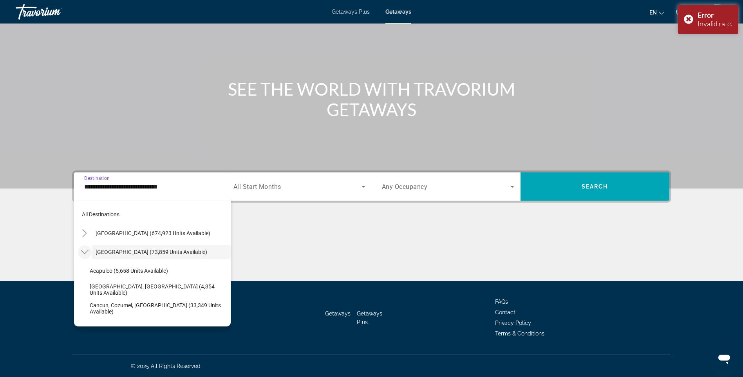
click at [81, 256] on mat-icon "Toggle Mexico (73,859 units available)" at bounding box center [85, 252] width 14 height 14
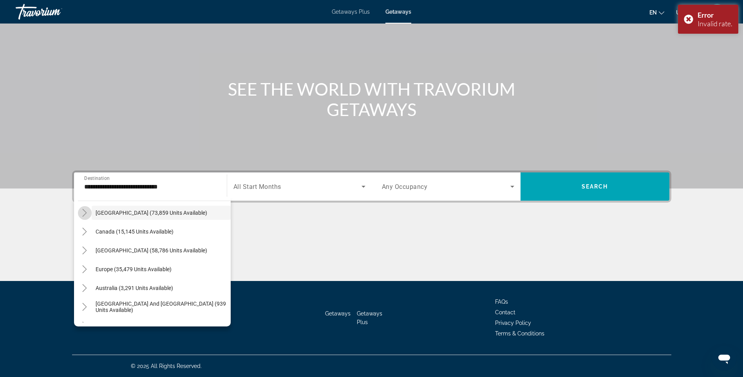
click at [78, 211] on mat-icon "Toggle Mexico (73,859 units available)" at bounding box center [85, 213] width 14 height 14
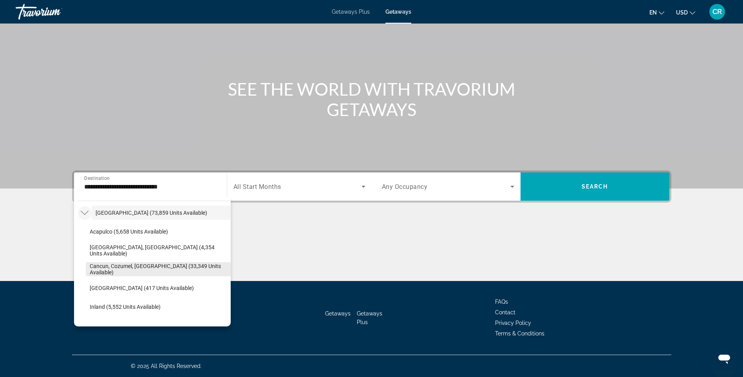
click at [150, 272] on span "Cancun, Cozumel, [GEOGRAPHIC_DATA] (33,349 units available)" at bounding box center [158, 269] width 137 height 13
type input "**********"
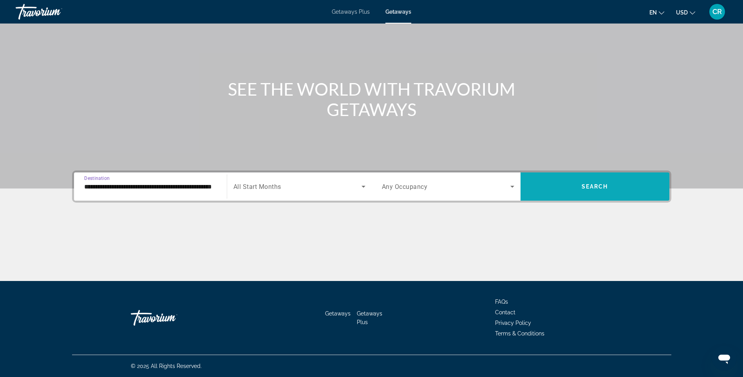
click at [575, 186] on span "Search widget" at bounding box center [594, 186] width 149 height 19
